Goal: Task Accomplishment & Management: Use online tool/utility

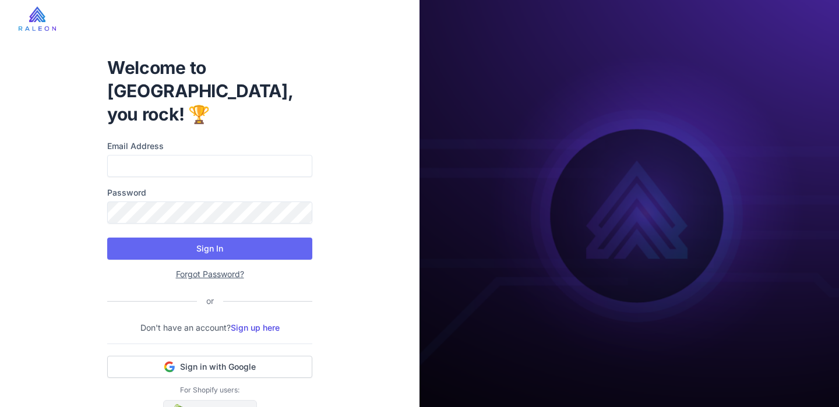
click at [212, 400] on link "Sign in via Shopify" at bounding box center [210, 411] width 94 height 22
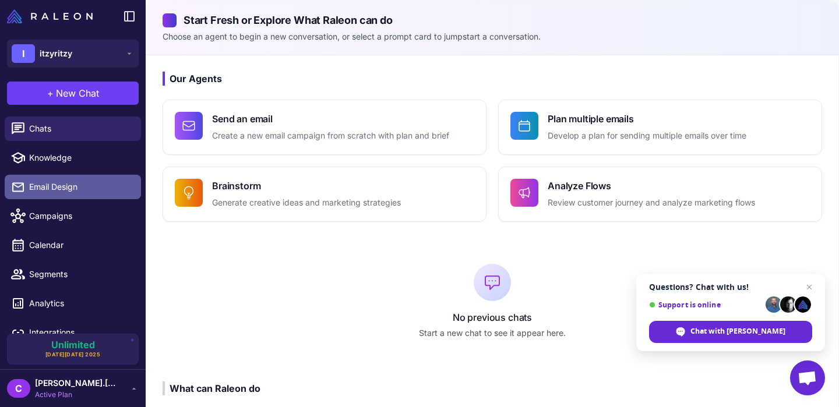
click at [44, 176] on link "Email Design" at bounding box center [73, 187] width 136 height 24
